Goal: Transaction & Acquisition: Book appointment/travel/reservation

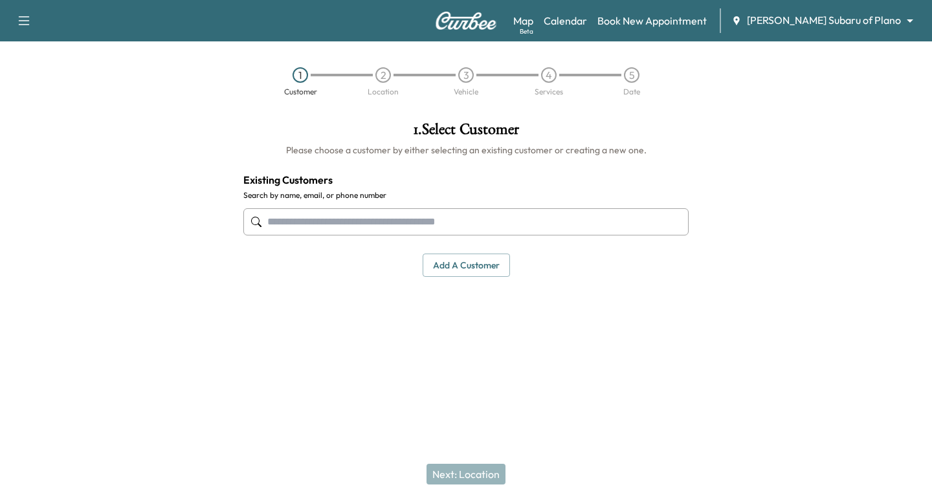
drag, startPoint x: 349, startPoint y: 208, endPoint x: 362, endPoint y: 215, distance: 14.5
click at [349, 206] on div at bounding box center [465, 222] width 445 height 43
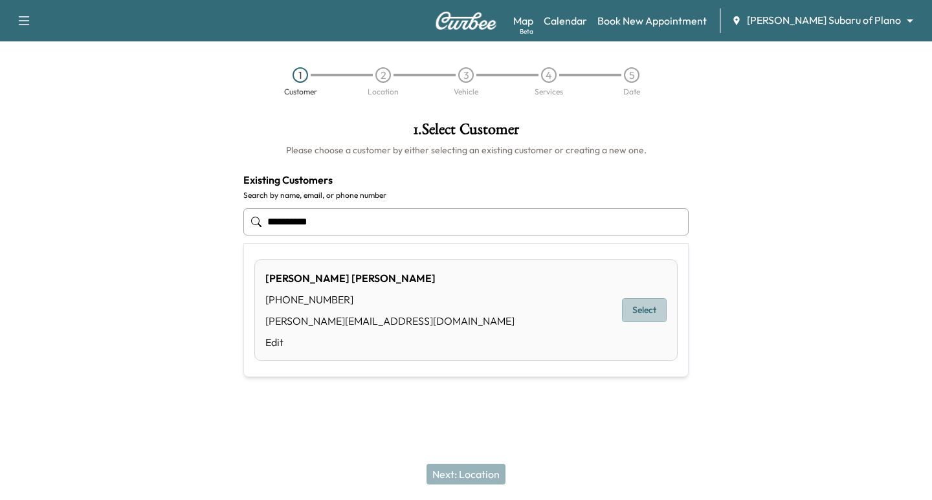
click at [637, 318] on button "Select" at bounding box center [644, 310] width 45 height 24
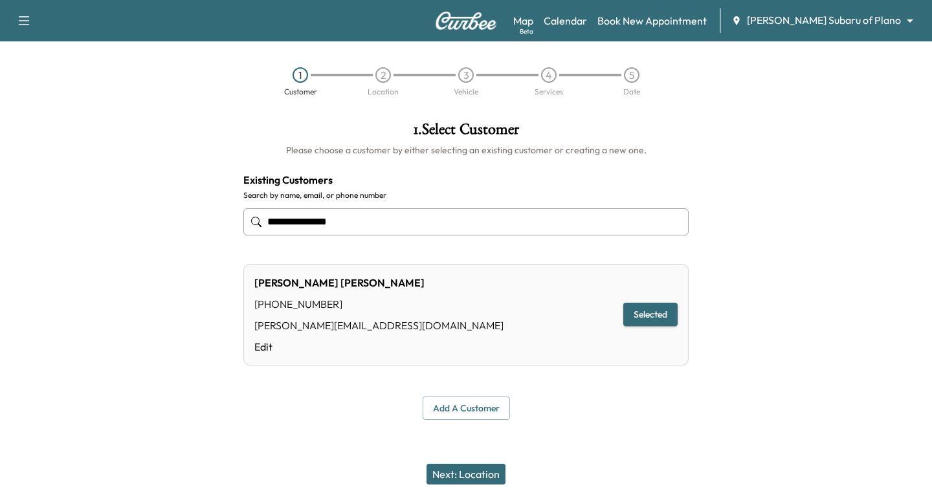
type input "**********"
click at [474, 475] on button "Next: Location" at bounding box center [465, 474] width 79 height 21
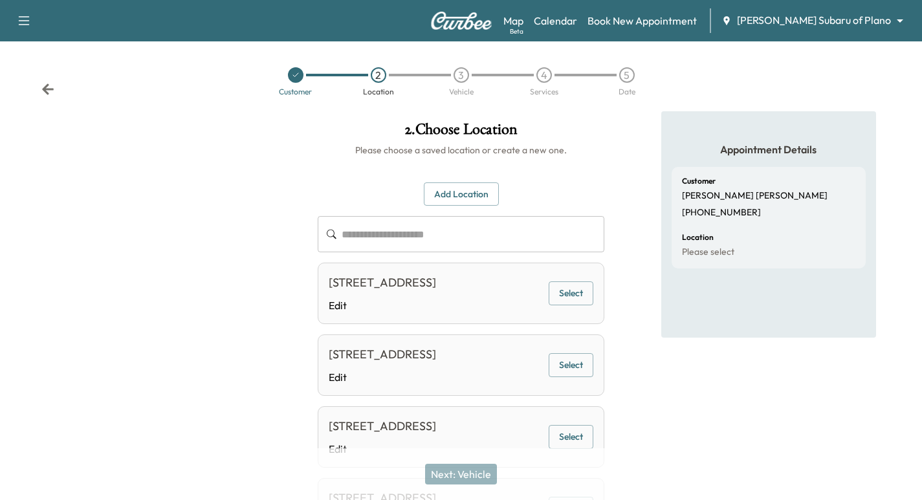
drag, startPoint x: 567, startPoint y: 293, endPoint x: 566, endPoint y: 316, distance: 22.7
click at [566, 294] on button "Select" at bounding box center [571, 294] width 45 height 24
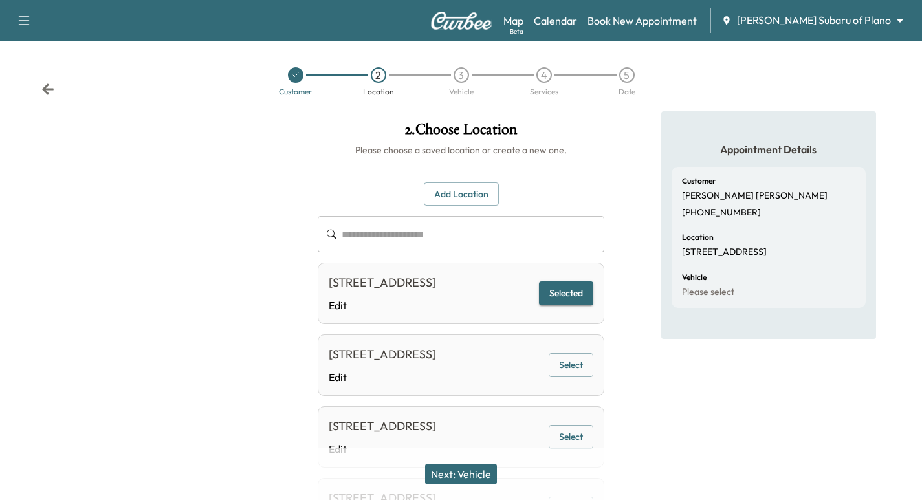
click at [481, 474] on button "Next: Vehicle" at bounding box center [461, 474] width 72 height 21
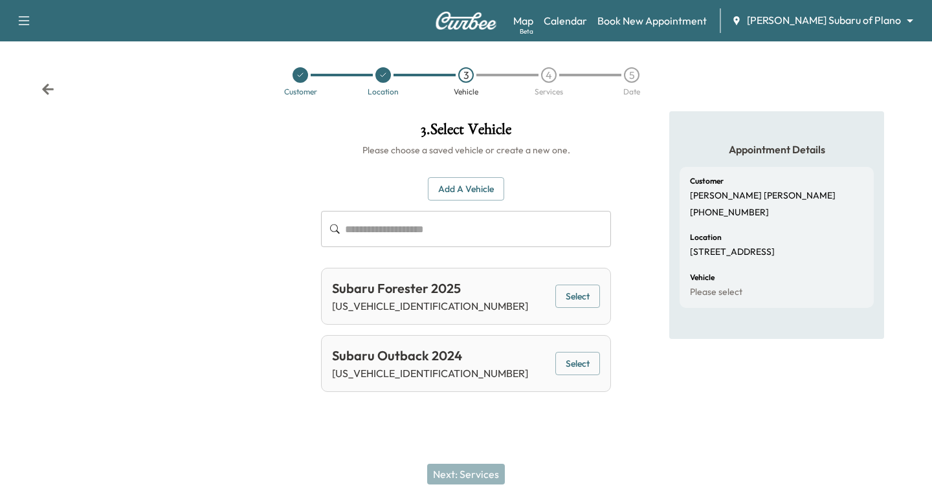
click at [590, 295] on button "Select" at bounding box center [577, 297] width 45 height 24
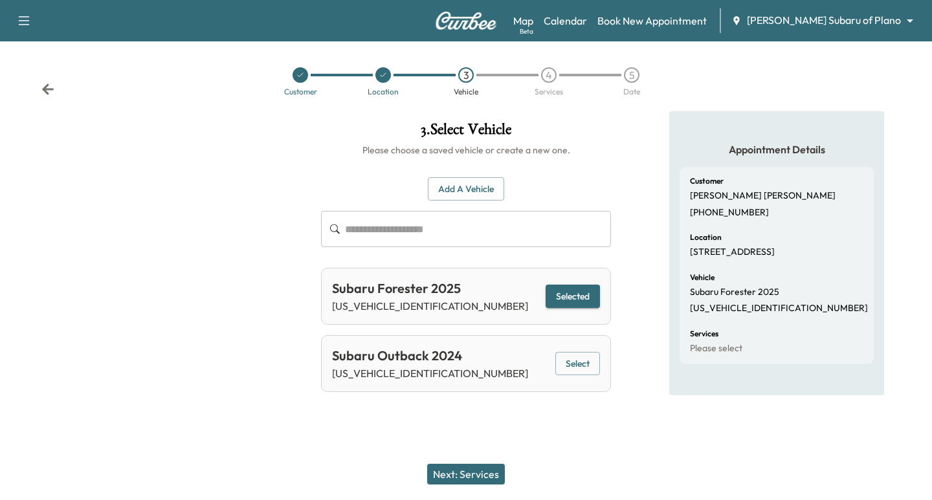
click at [465, 473] on button "Next: Services" at bounding box center [466, 474] width 78 height 21
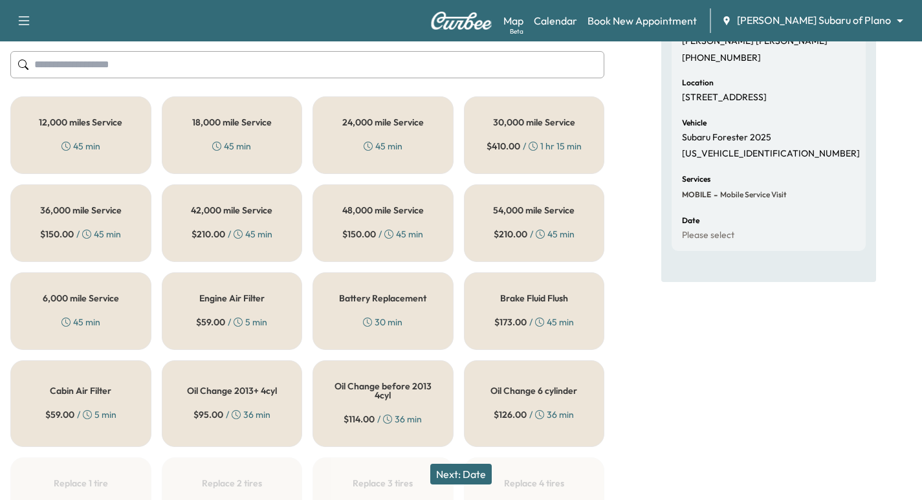
scroll to position [162, 0]
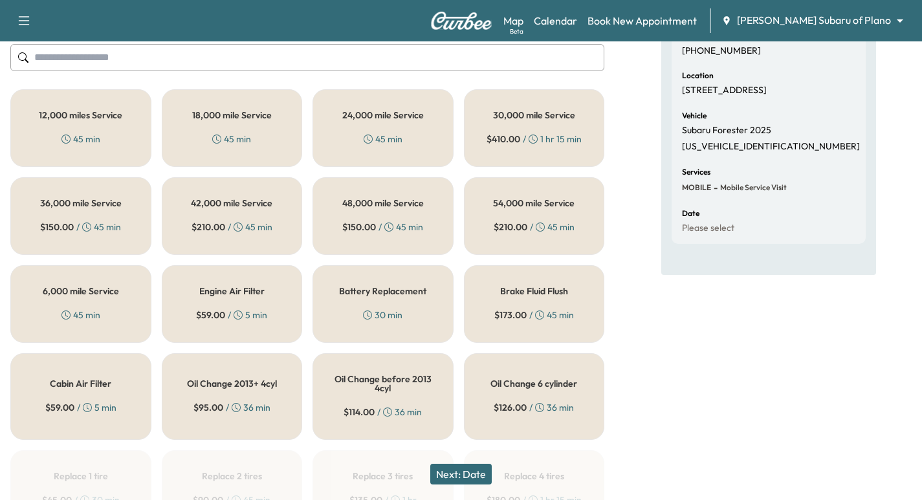
click at [129, 304] on div "6,000 mile Service 45 min" at bounding box center [80, 304] width 141 height 78
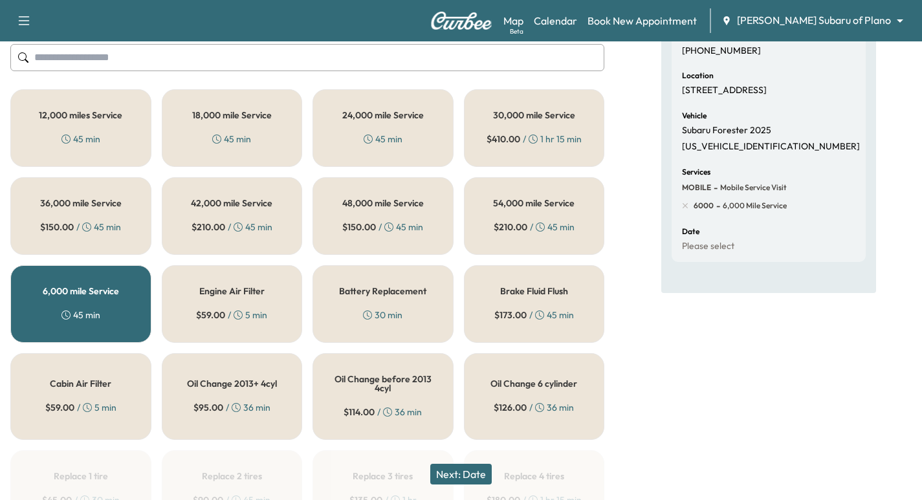
click at [742, 153] on p "[US_VEHICLE_IDENTIFICATION_NUMBER]" at bounding box center [771, 147] width 178 height 12
copy p "[US_VEHICLE_IDENTIFICATION_NUMBER]"
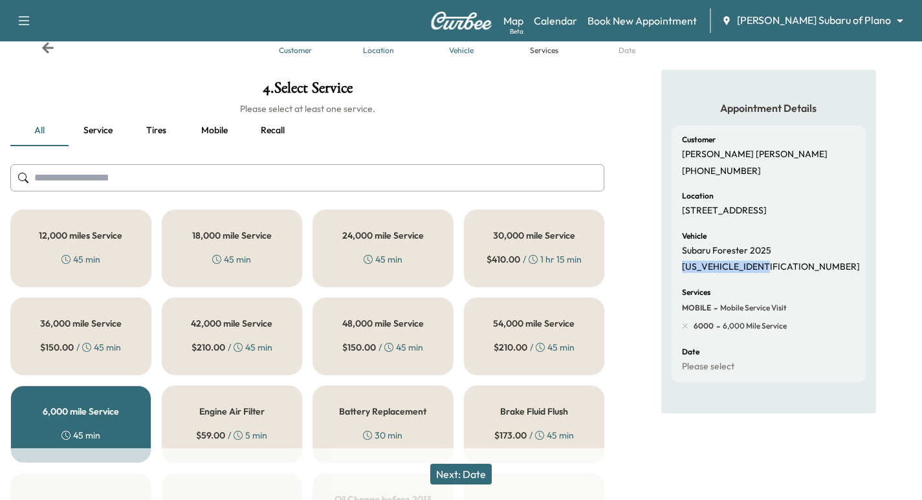
scroll to position [0, 0]
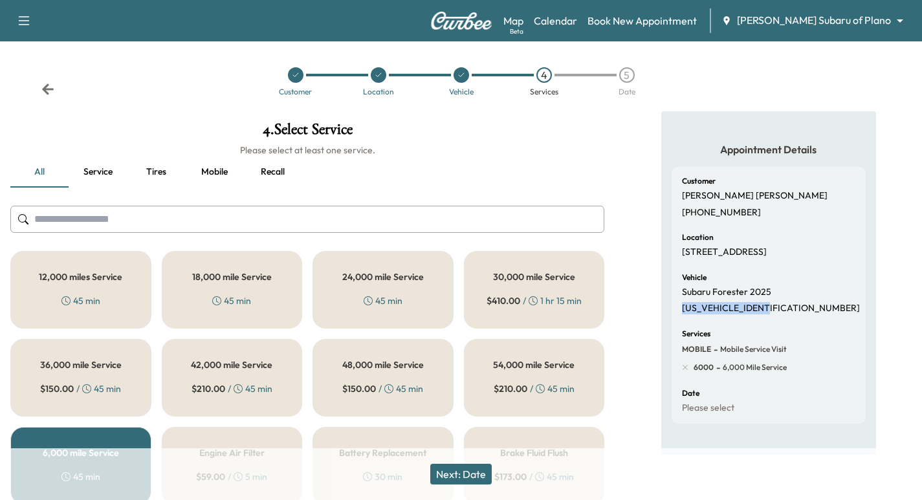
click at [474, 476] on button "Next: Date" at bounding box center [460, 474] width 61 height 21
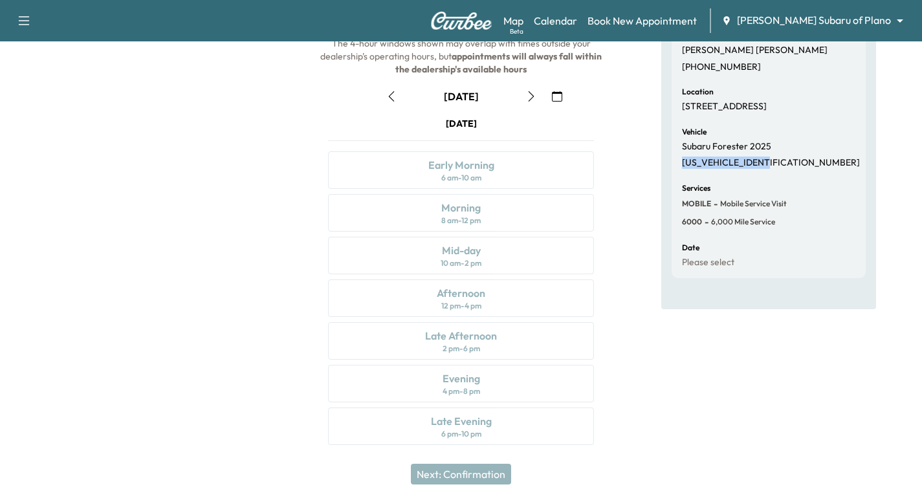
scroll to position [148, 0]
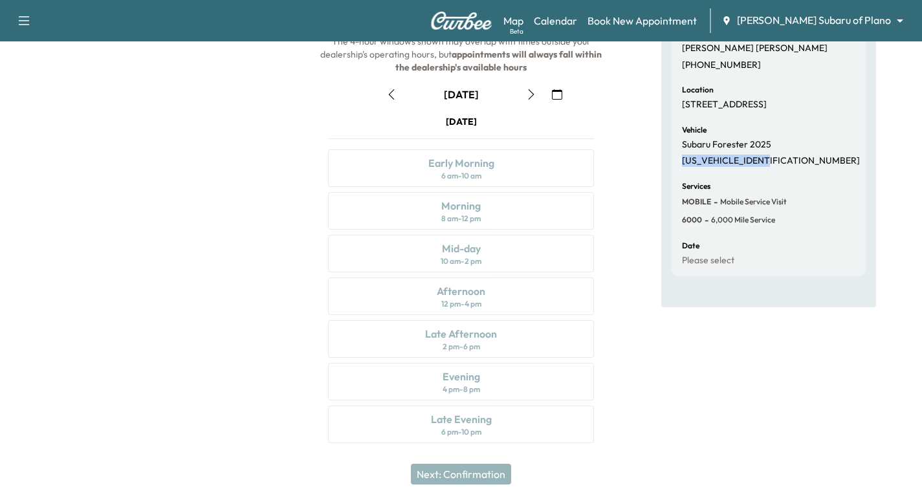
click at [553, 85] on button "button" at bounding box center [557, 94] width 22 height 21
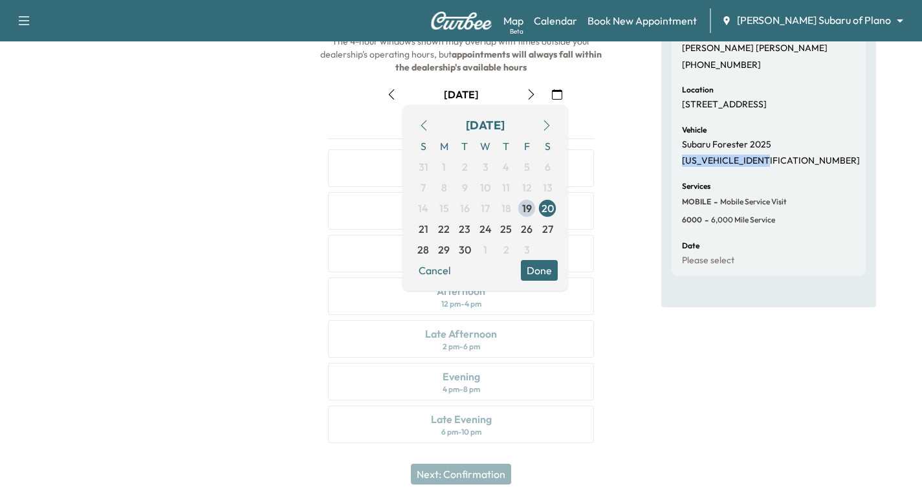
click at [442, 228] on span "22" at bounding box center [444, 229] width 12 height 16
click at [275, 246] on div at bounding box center [153, 211] width 307 height 495
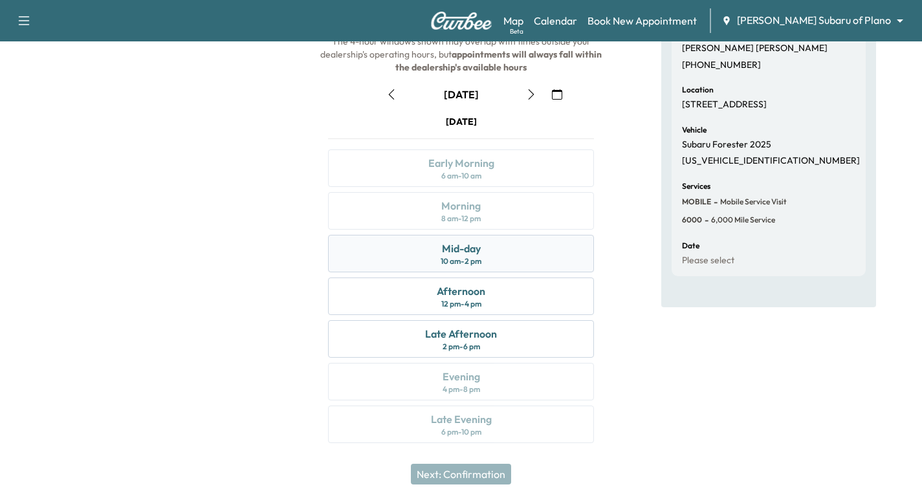
drag, startPoint x: 454, startPoint y: 261, endPoint x: 469, endPoint y: 264, distance: 15.2
click at [454, 261] on div "10 am - 2 pm" at bounding box center [461, 261] width 41 height 10
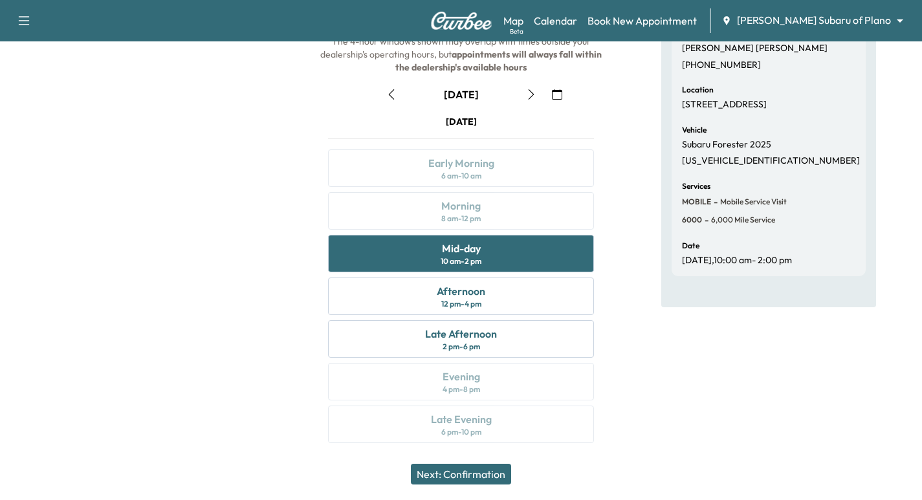
click at [478, 478] on button "Next: Confirmation" at bounding box center [461, 474] width 100 height 21
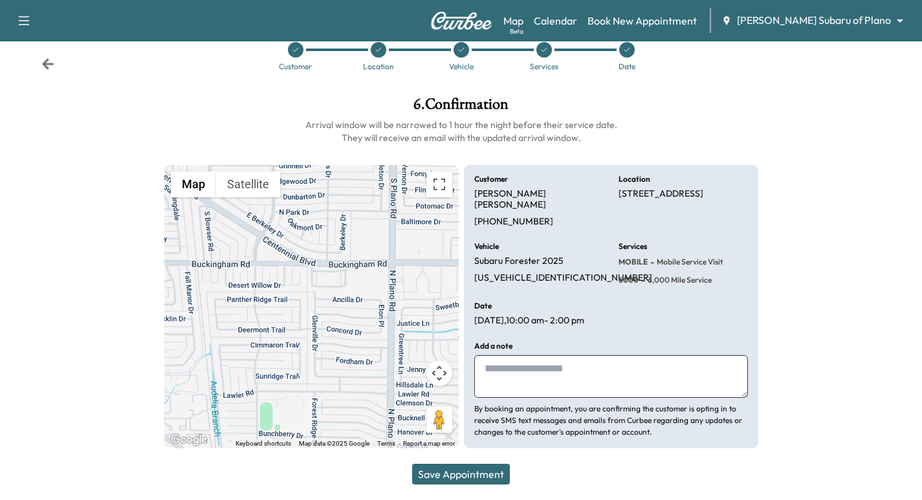
click at [468, 469] on button "Save Appointment" at bounding box center [461, 474] width 98 height 21
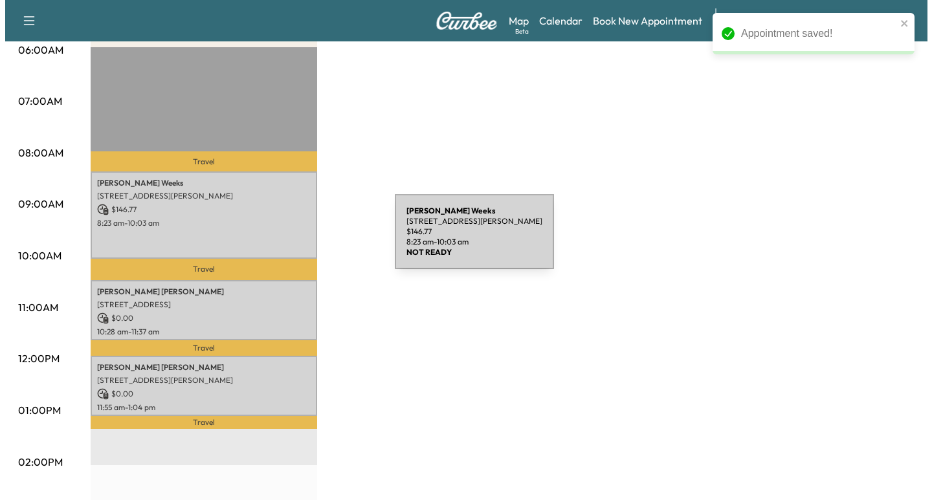
scroll to position [259, 0]
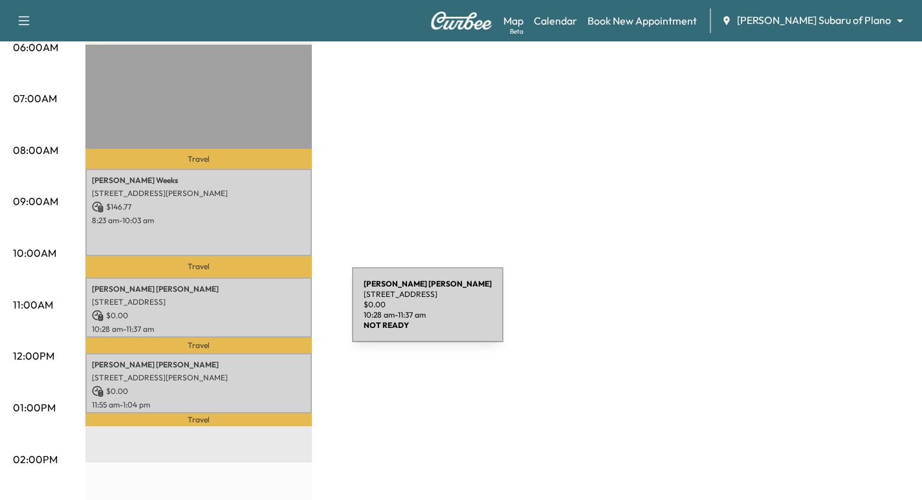
click at [255, 313] on p "$ 0.00" at bounding box center [199, 316] width 214 height 12
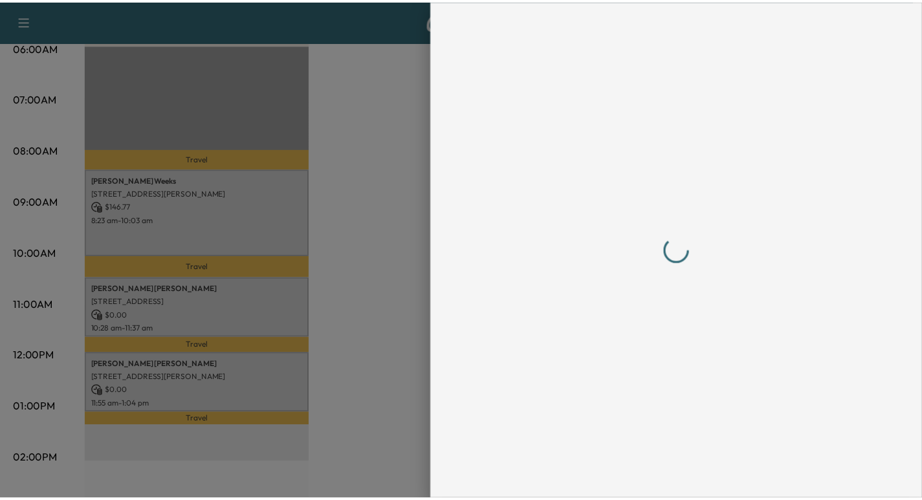
scroll to position [0, 0]
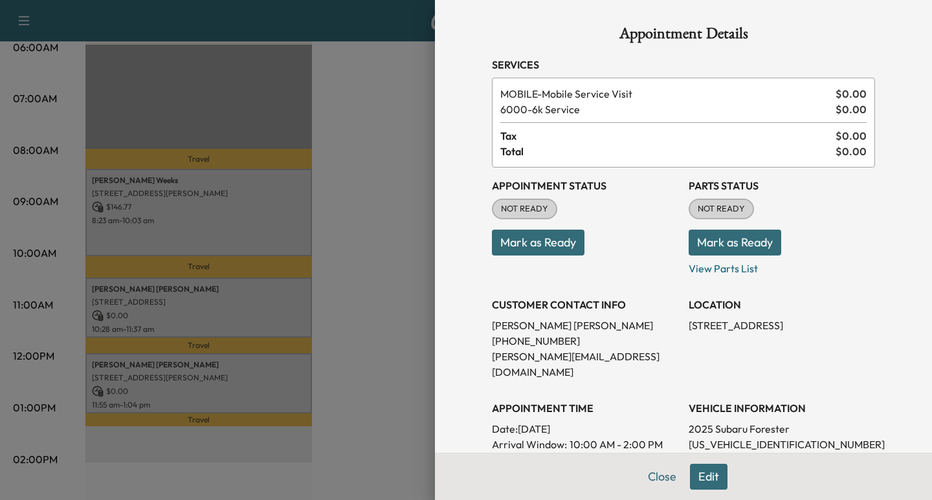
click at [648, 478] on div "Appointment Details Services MOBILE - Mobile Service Visit $ 0.00 6000 - 6k Ser…" at bounding box center [683, 380] width 414 height 760
click at [658, 483] on button "Close" at bounding box center [661, 477] width 45 height 26
